Goal: Task Accomplishment & Management: Manage account settings

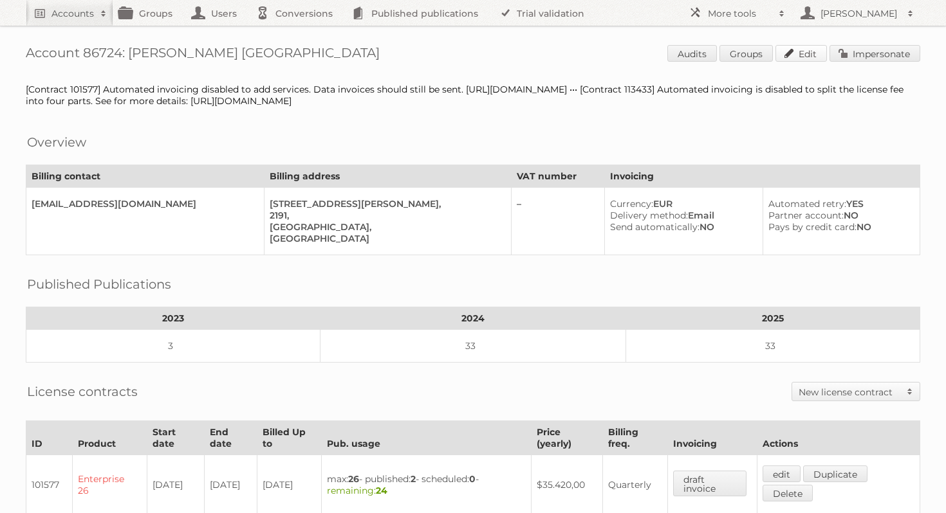
click at [803, 53] on link "Edit" at bounding box center [800, 53] width 51 height 17
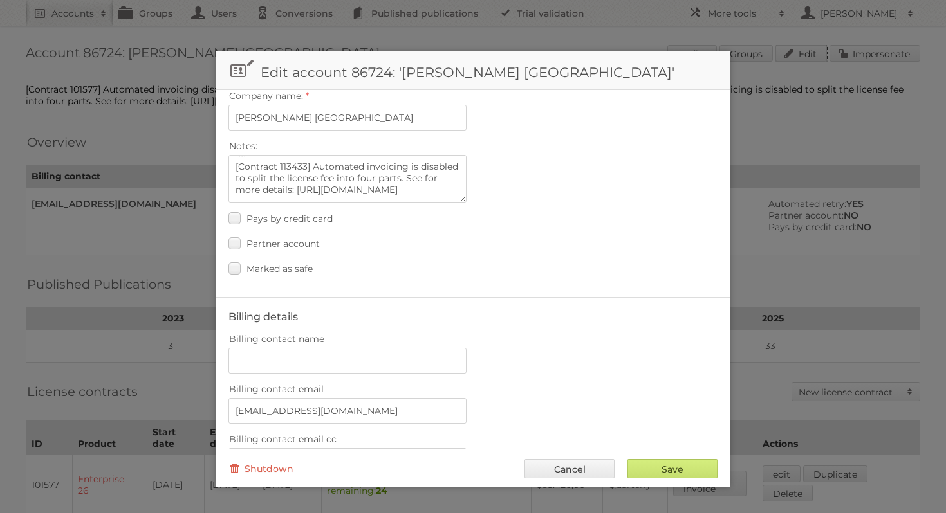
scroll to position [49, 0]
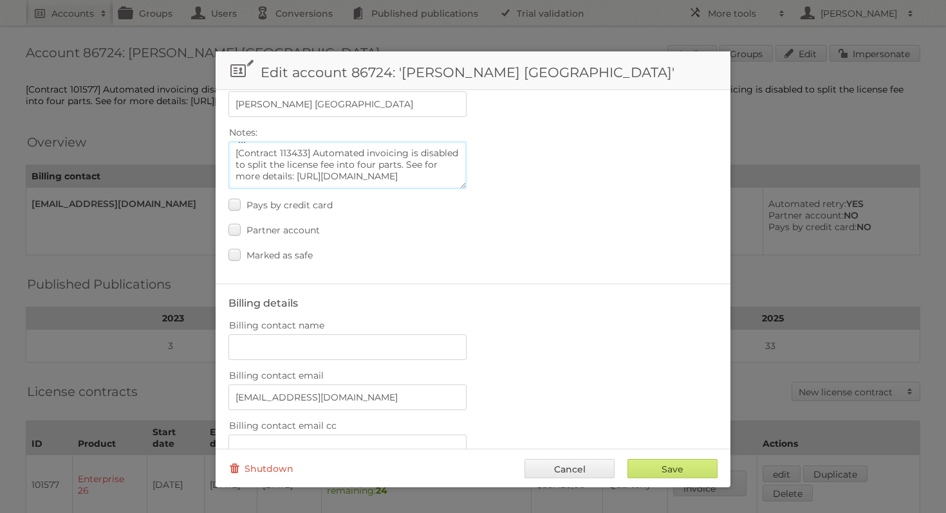
click at [312, 175] on textarea "[Contract 101577] Automated invoicing disabled to add services. Data invoices s…" at bounding box center [347, 166] width 238 height 48
type textarea "[Contract 101577] Automated invoicing disabled to add services. Data invoices s…"
click at [693, 466] on input "Save" at bounding box center [672, 468] width 90 height 19
type input "..."
